Goal: Task Accomplishment & Management: Complete application form

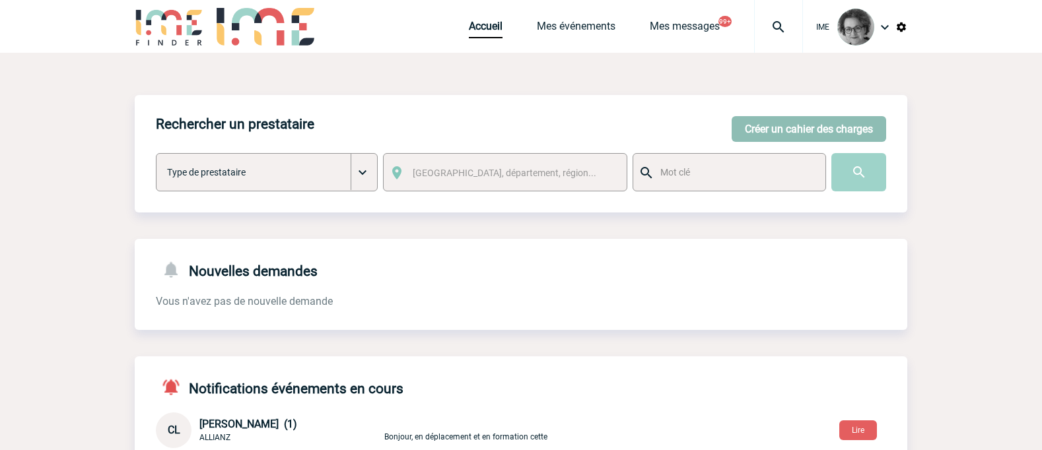
click at [774, 129] on button "Créer un cahier des charges" at bounding box center [809, 129] width 154 height 26
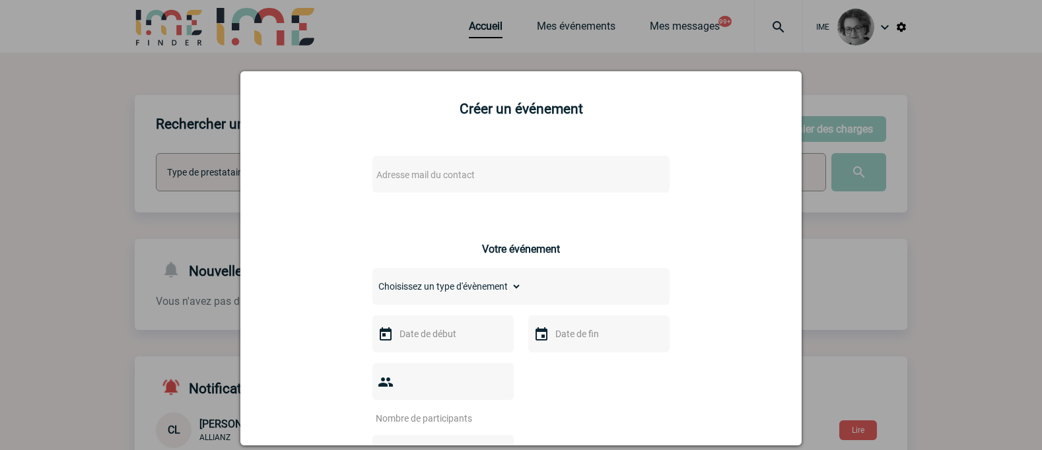
click at [459, 176] on span "Adresse mail du contact" at bounding box center [425, 175] width 98 height 11
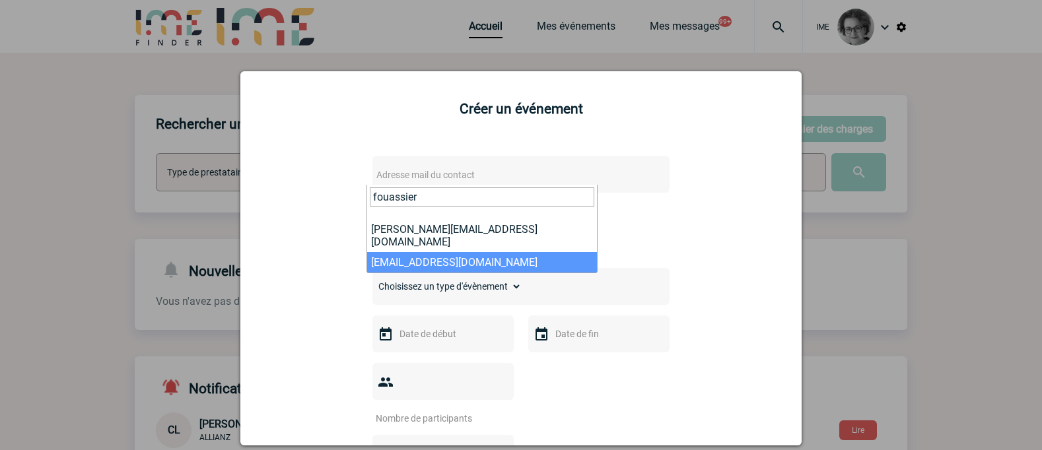
type input "fouassier"
select select "133126"
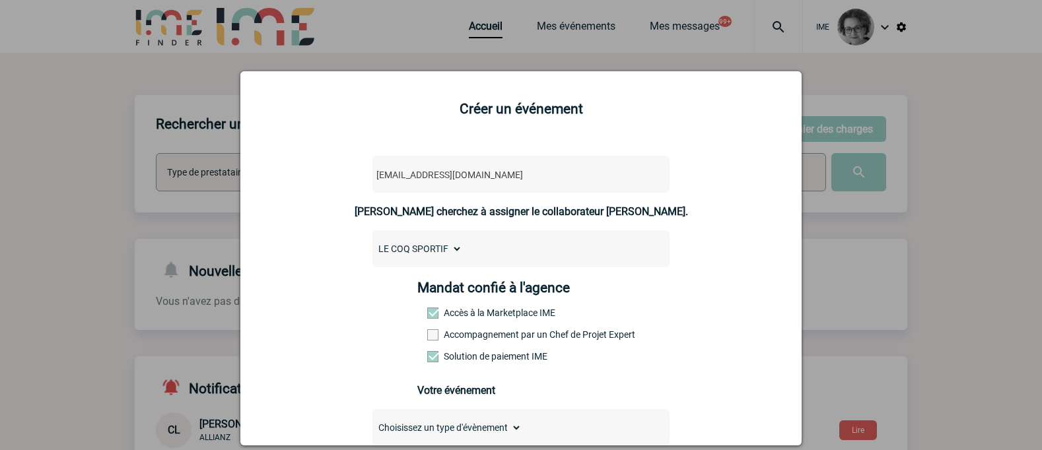
click at [485, 339] on label "Accompagnement par un Chef de Projet Expert" at bounding box center [456, 334] width 58 height 11
click at [0, 0] on input "Accompagnement par un Chef de Projet Expert" at bounding box center [0, 0] width 0 height 0
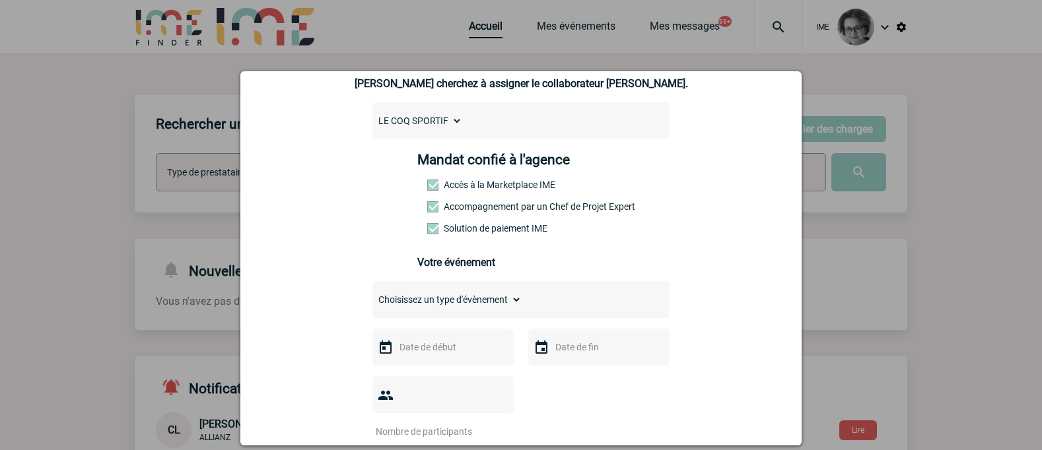
scroll to position [132, 0]
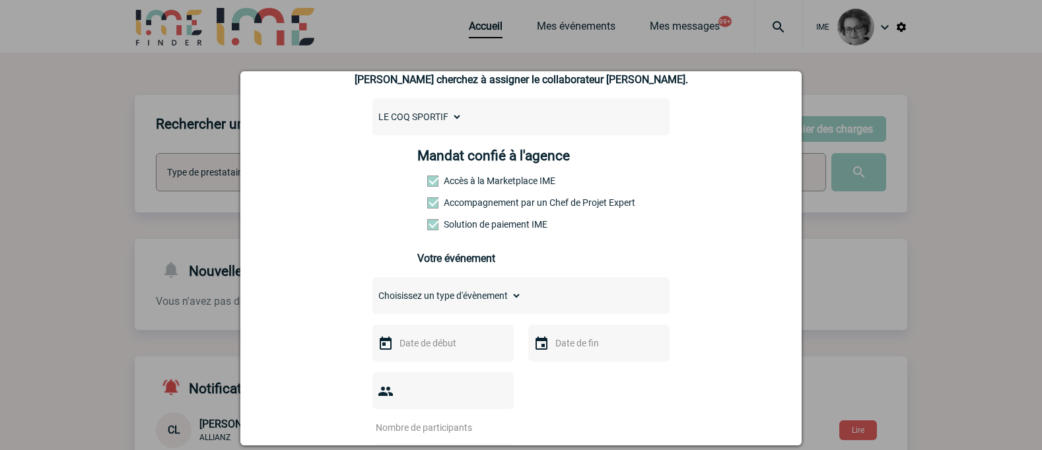
click at [485, 303] on select "Choisissez un type d'évènement Séminaire avec nuitée Séminaire sans nuitée Repa…" at bounding box center [446, 296] width 149 height 18
select select "1"
click at [372, 290] on select "Choisissez un type d'évènement Séminaire avec nuitée Séminaire sans nuitée Repa…" at bounding box center [446, 296] width 149 height 18
click at [447, 347] on input "text" at bounding box center [441, 343] width 91 height 17
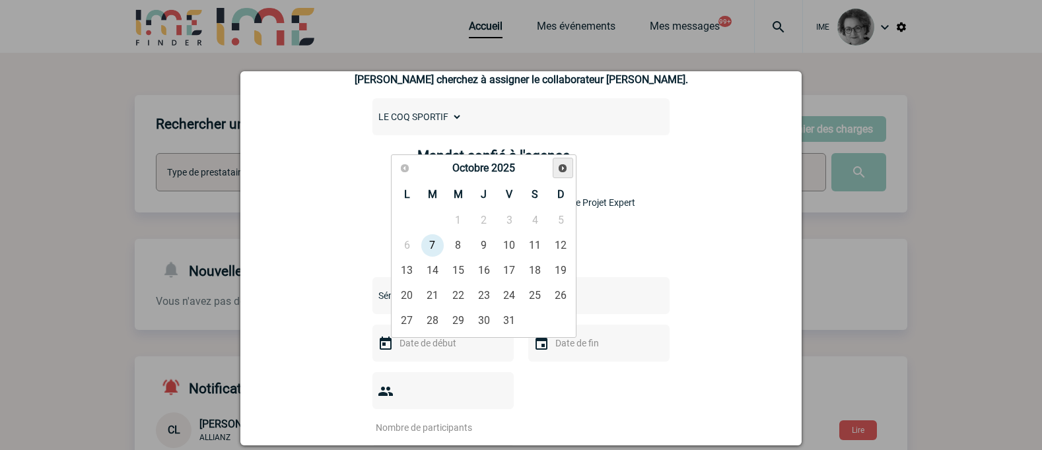
click at [564, 165] on span "Suivant" at bounding box center [562, 168] width 11 height 11
click at [405, 244] on link "3" at bounding box center [407, 246] width 24 height 24
type input "03-11-2025"
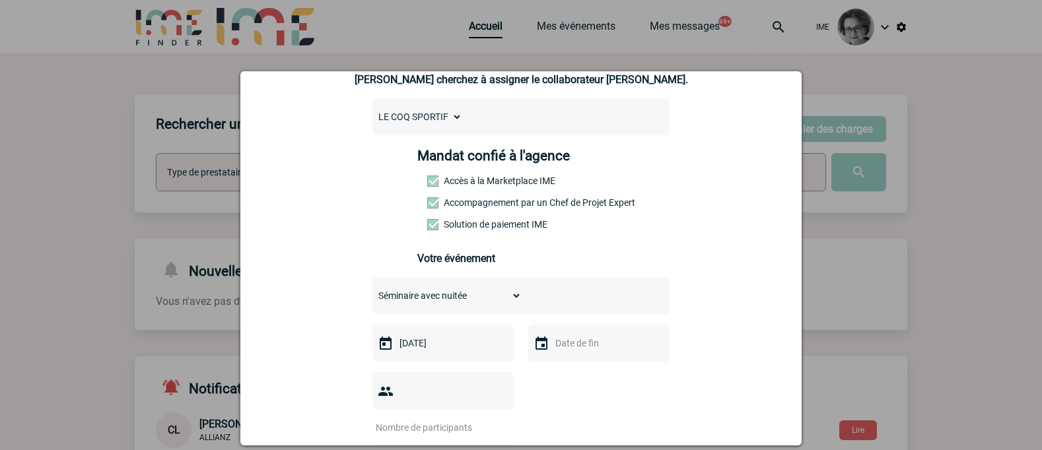
click at [577, 345] on input "text" at bounding box center [597, 343] width 91 height 17
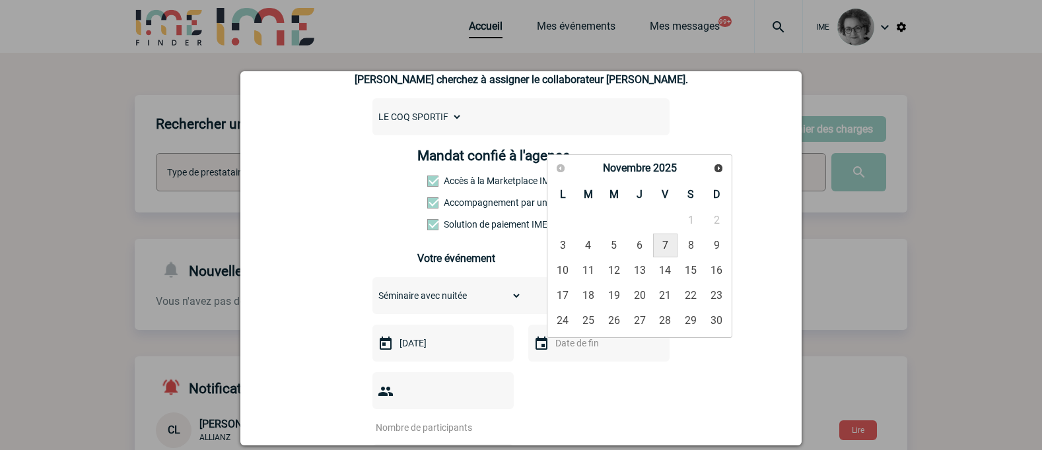
click at [664, 242] on link "7" at bounding box center [665, 246] width 24 height 24
type input "07-11-2025"
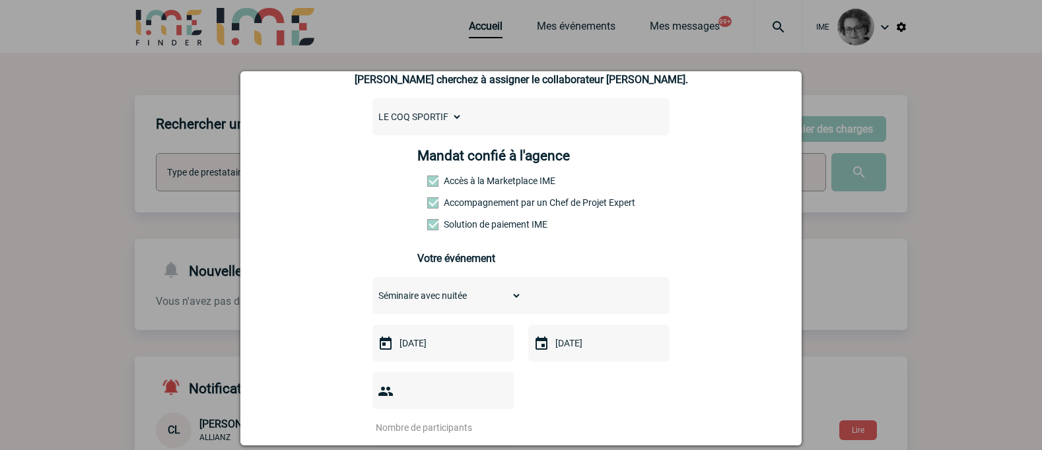
click at [435, 419] on input "number" at bounding box center [434, 427] width 124 height 17
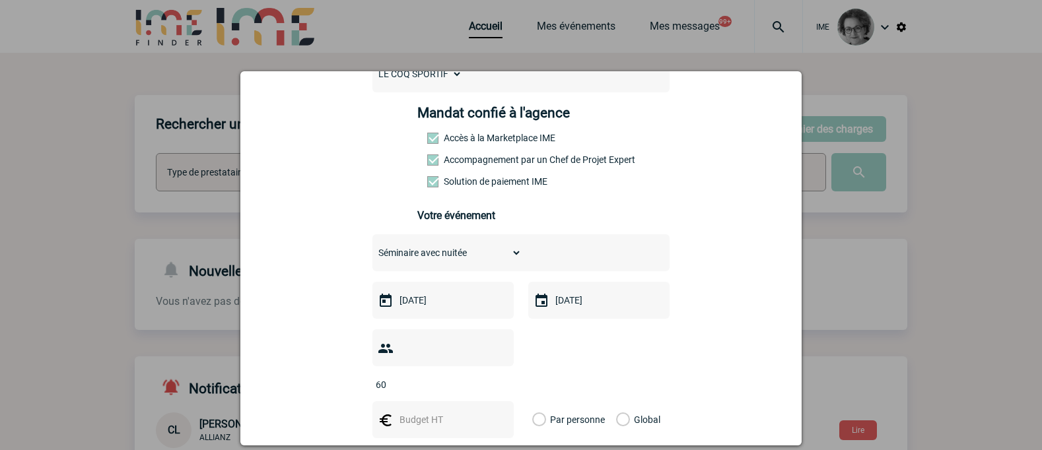
scroll to position [198, 0]
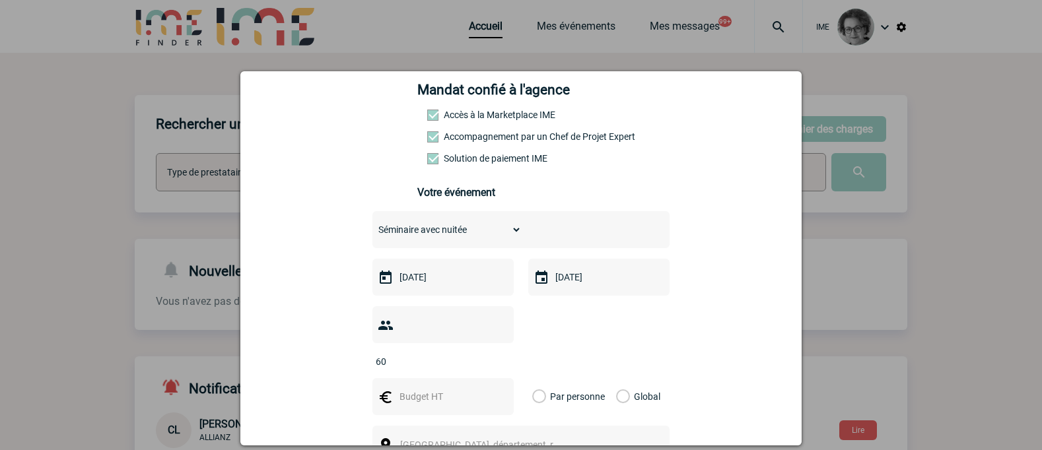
type input "60"
click at [434, 388] on input "text" at bounding box center [441, 396] width 91 height 17
type input "40000"
click at [619, 378] on label "Global" at bounding box center [620, 396] width 9 height 37
click at [0, 0] on input "Global" at bounding box center [0, 0] width 0 height 0
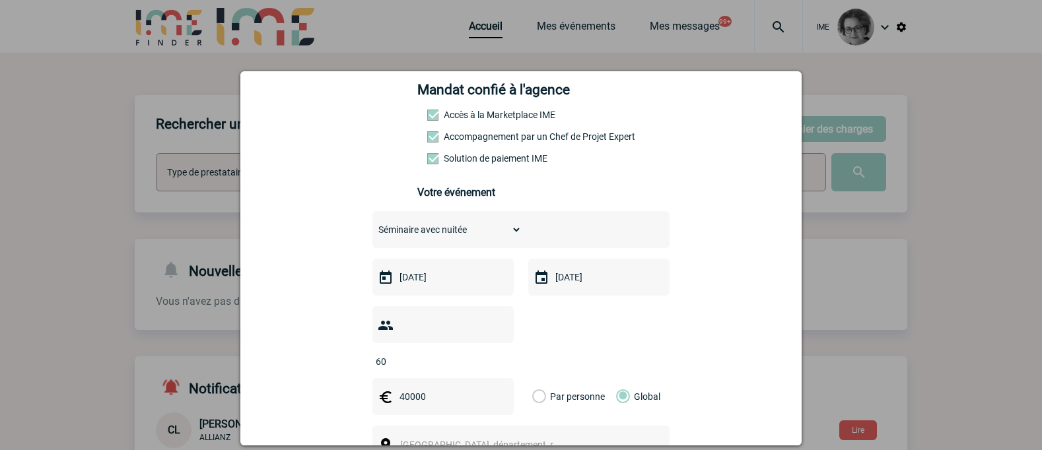
click at [572, 428] on div "[GEOGRAPHIC_DATA], département, région..." at bounding box center [520, 444] width 297 height 37
click at [546, 436] on span "[GEOGRAPHIC_DATA], département, région..." at bounding box center [486, 445] width 182 height 18
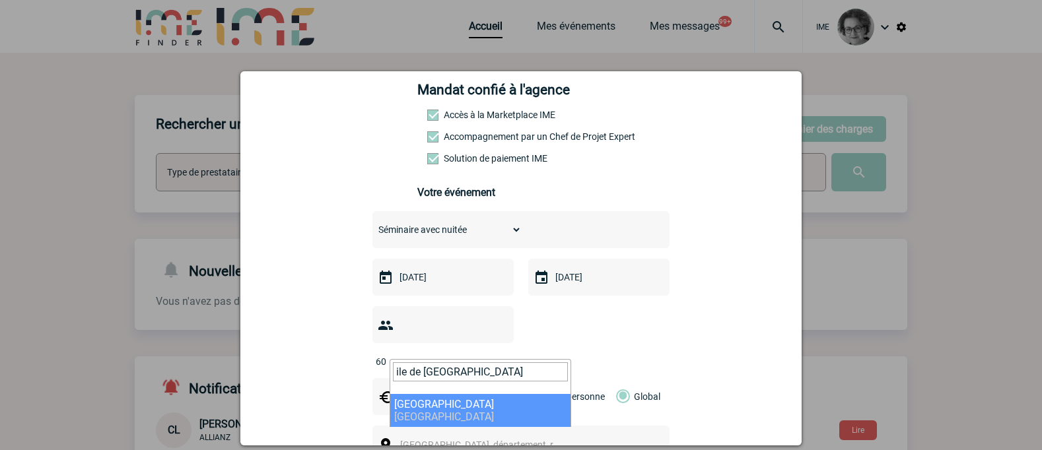
type input "ile de france"
select select "2"
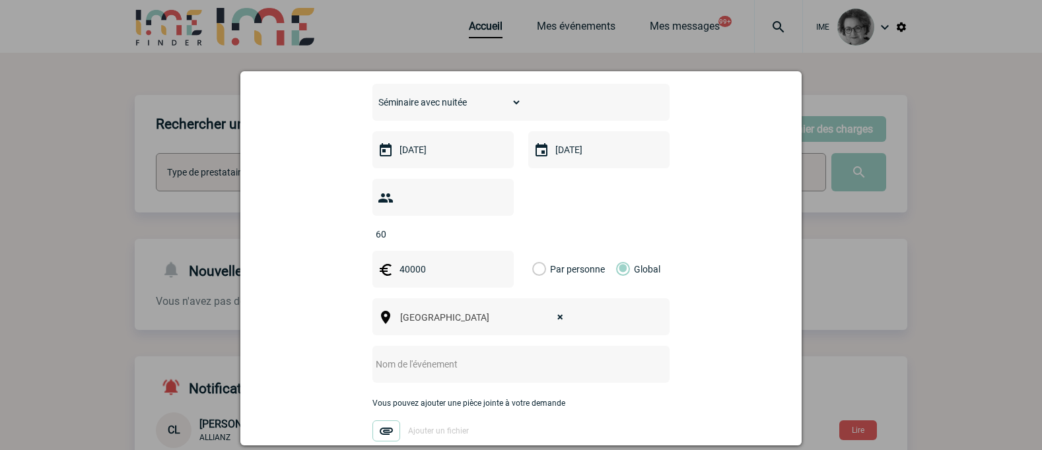
scroll to position [330, 0]
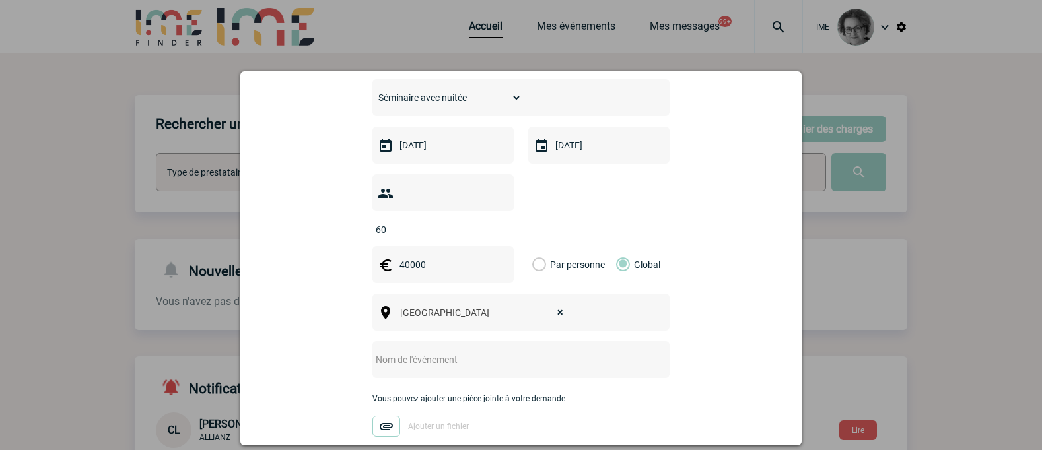
click at [473, 351] on input "text" at bounding box center [503, 359] width 262 height 17
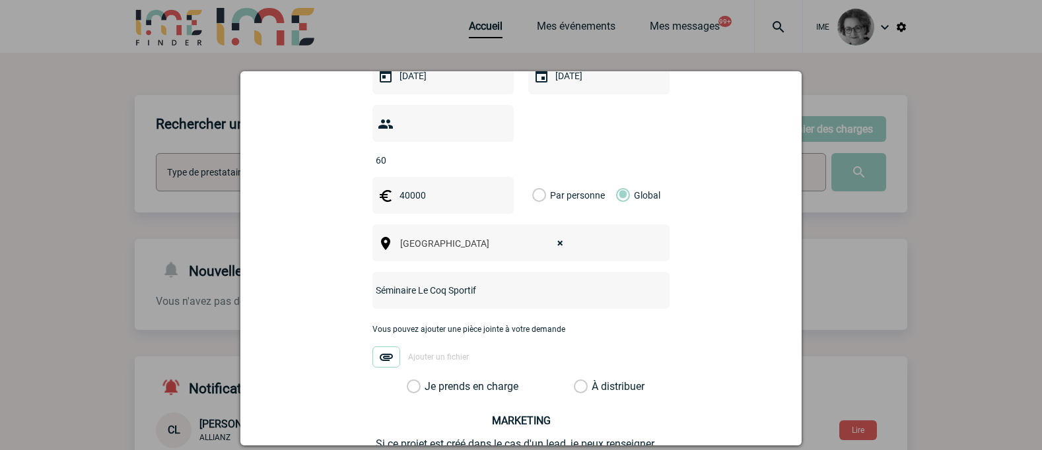
scroll to position [519, 0]
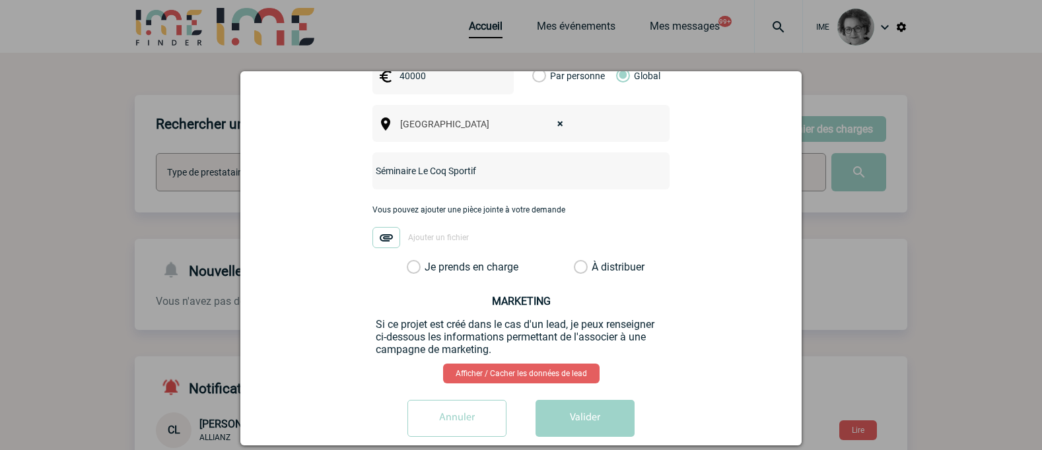
type input "Séminaire Le Coq Sportif"
click at [429, 261] on label "Je prends en charge" at bounding box center [418, 267] width 22 height 13
click at [0, 0] on input "Je prends en charge" at bounding box center [0, 0] width 0 height 0
click at [585, 404] on button "Valider" at bounding box center [584, 418] width 99 height 37
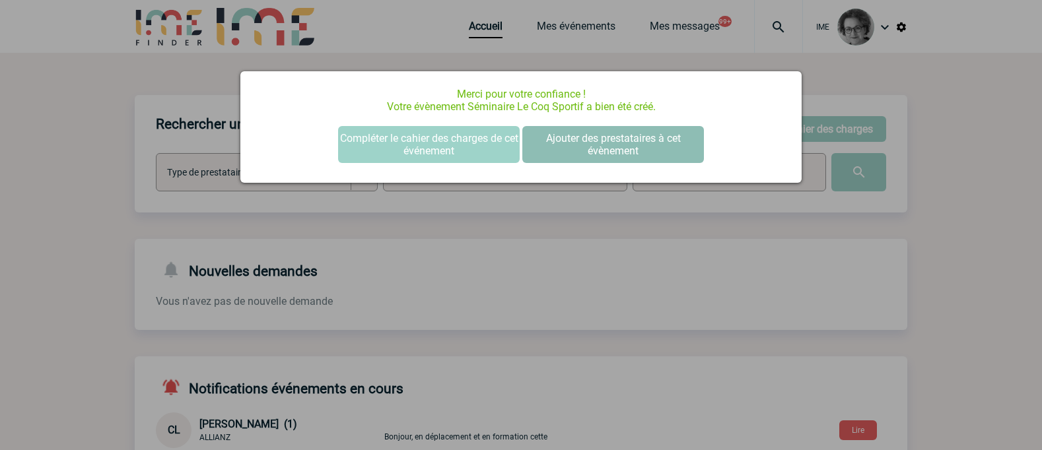
click at [611, 133] on button "Ajouter des prestataires à cet évènement" at bounding box center [613, 144] width 182 height 37
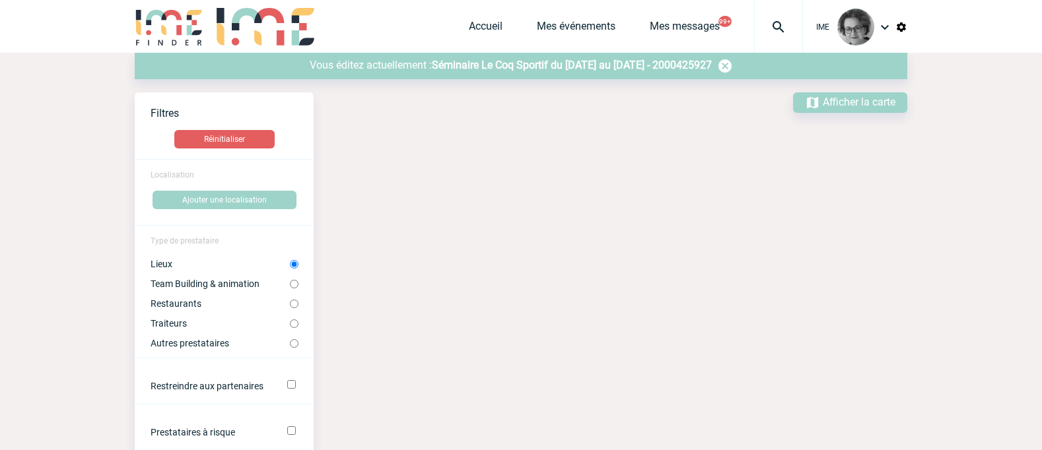
click at [524, 65] on span "Séminaire Le Coq Sportif du [DATE] au [DATE] - 2000425927" at bounding box center [572, 65] width 280 height 13
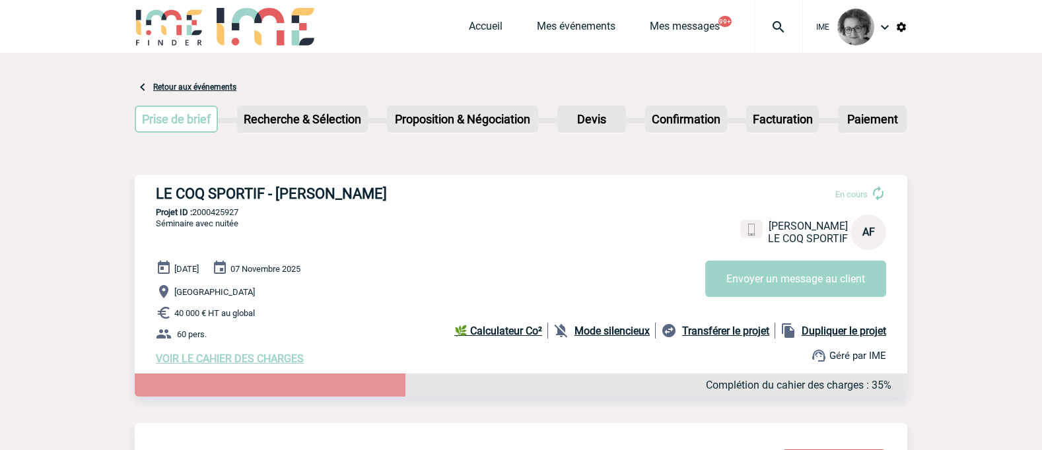
drag, startPoint x: 154, startPoint y: 193, endPoint x: 413, endPoint y: 197, distance: 258.2
click at [413, 197] on div "LE COQ SPORTIF - [PERSON_NAME] En cours [PERSON_NAME] LE COQ SPORTIF AF Envoyer…" at bounding box center [521, 275] width 772 height 201
copy h3 "LE COQ SPORTIF - [PERSON_NAME]"
click at [426, 285] on div "[DATE] [DATE] [GEOGRAPHIC_DATA] 40 000 € HT au global 60 pers. VOIR LE CAHIER D…" at bounding box center [531, 312] width 751 height 105
drag, startPoint x: 249, startPoint y: 213, endPoint x: 195, endPoint y: 219, distance: 53.8
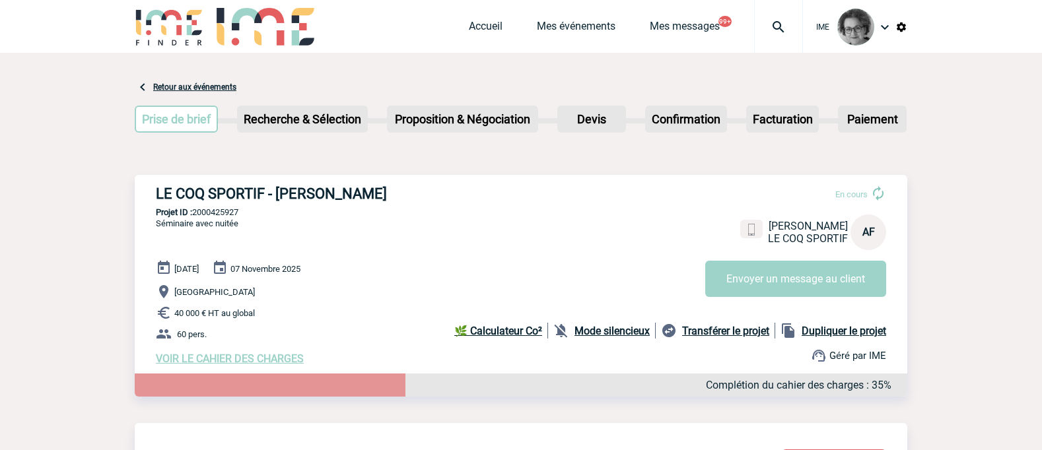
click at [195, 217] on p "Projet ID : 2000425927" at bounding box center [521, 212] width 772 height 10
copy p "2000425927"
click at [558, 26] on link "Mes événements" at bounding box center [576, 29] width 79 height 18
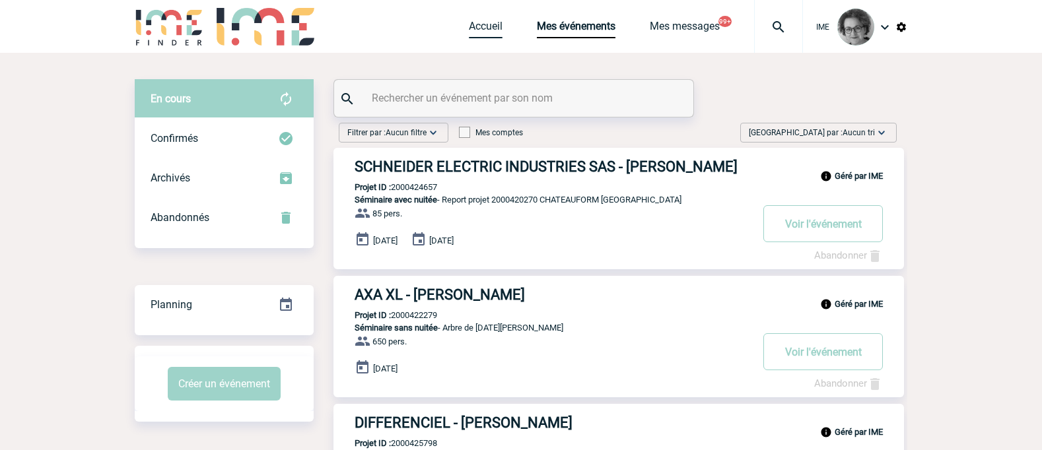
click at [469, 30] on link "Accueil" at bounding box center [486, 29] width 34 height 18
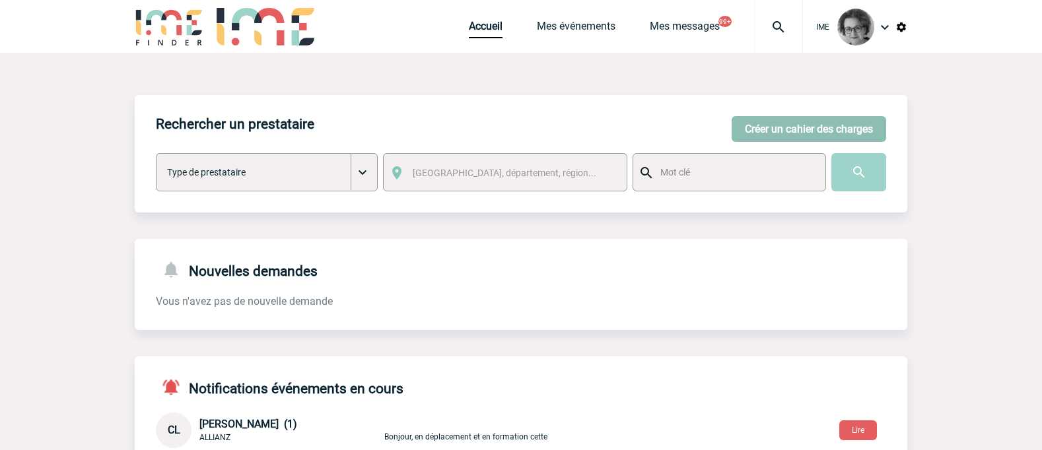
click at [813, 131] on button "Créer un cahier des charges" at bounding box center [809, 129] width 154 height 26
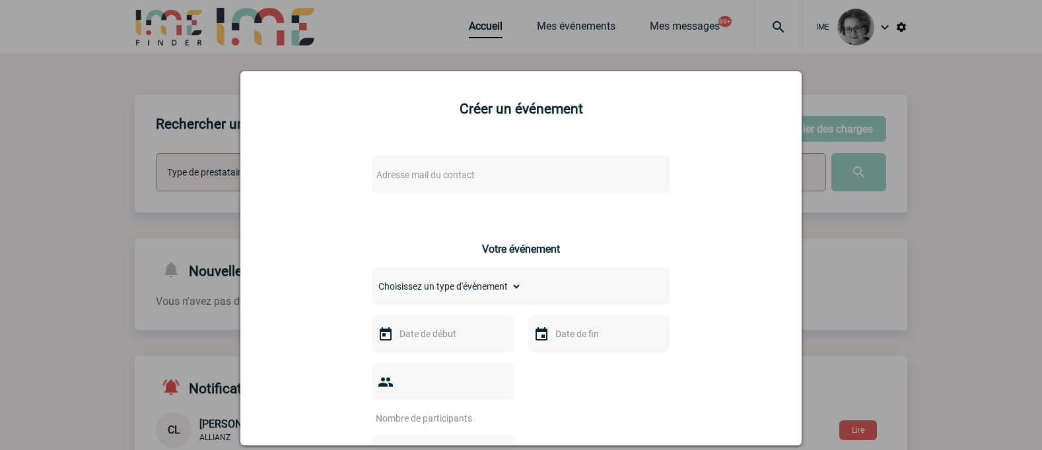
click at [468, 165] on div "Adresse mail du contact" at bounding box center [520, 174] width 297 height 37
click at [458, 176] on span "Adresse mail du contact" at bounding box center [425, 175] width 98 height 11
drag, startPoint x: 447, startPoint y: 194, endPoint x: 309, endPoint y: 173, distance: 139.6
click at [309, 173] on body "IME Accueil Mes événements" at bounding box center [521, 430] width 1042 height 860
click at [568, 199] on input "[PERSON_NAME][EMAIL_ADDRESS][DOMAIN_NAME]>" at bounding box center [482, 197] width 224 height 19
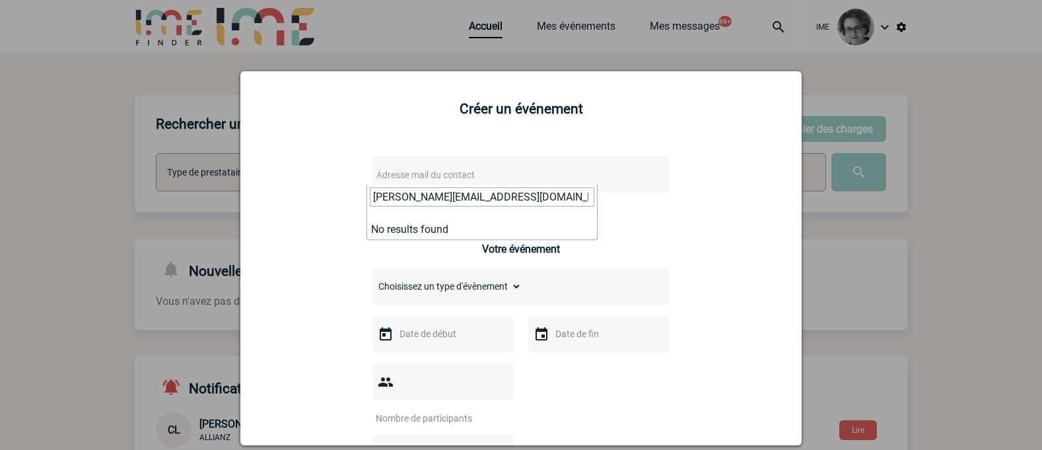
type input "[PERSON_NAME][EMAIL_ADDRESS][DOMAIN_NAME]"
